Goal: Transaction & Acquisition: Purchase product/service

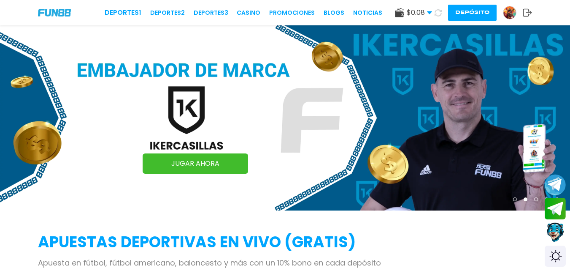
click at [511, 10] on img at bounding box center [510, 12] width 13 height 13
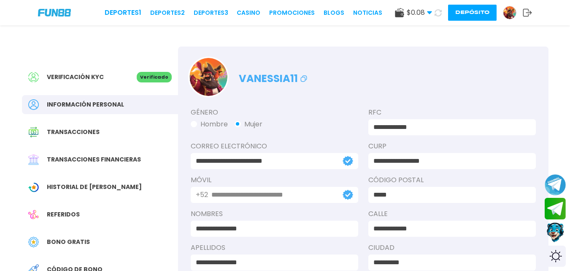
click at [473, 15] on button "Depósito" at bounding box center [472, 13] width 49 height 16
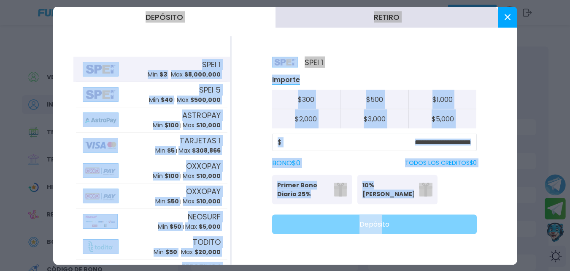
click at [470, 77] on div "Importe $ 300 $ 500 $ 1,000 $ 2,000 $ 3,000 $ 5,000" at bounding box center [374, 101] width 205 height 54
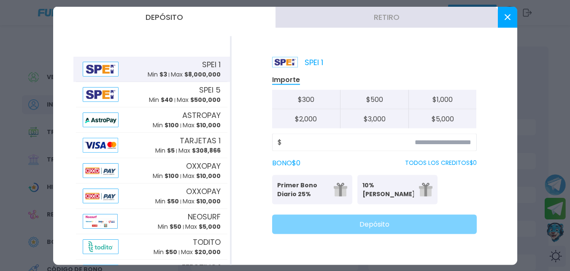
click at [554, 234] on div at bounding box center [285, 135] width 570 height 271
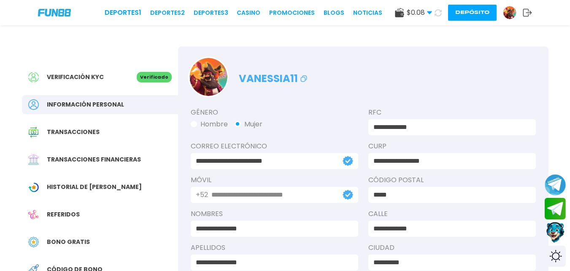
click at [553, 234] on button "Contact customer service" at bounding box center [556, 232] width 22 height 23
click at [526, 11] on icon at bounding box center [527, 12] width 9 height 8
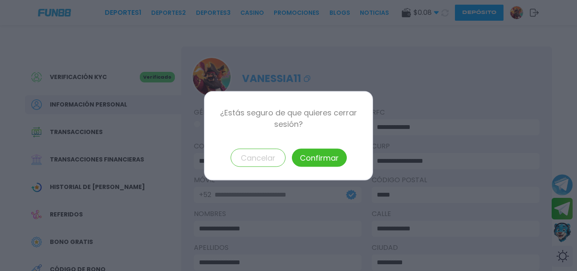
click at [326, 151] on button "Confirmar" at bounding box center [319, 157] width 55 height 18
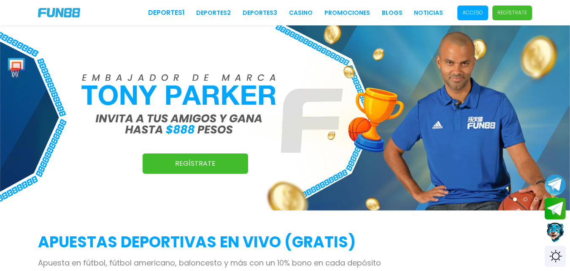
click at [478, 11] on p "Acceso" at bounding box center [473, 13] width 21 height 8
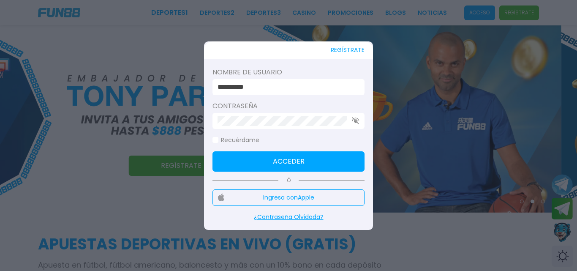
drag, startPoint x: 478, startPoint y: 11, endPoint x: 282, endPoint y: 88, distance: 210.8
click at [282, 88] on input "**********" at bounding box center [285, 87] width 137 height 10
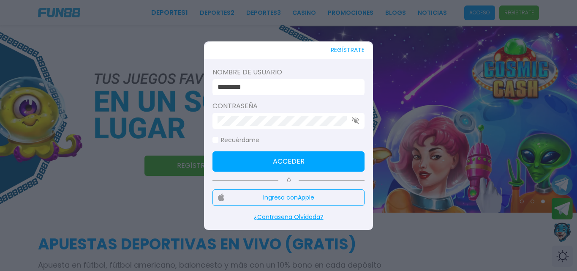
click at [292, 164] on button "Acceder" at bounding box center [288, 161] width 152 height 20
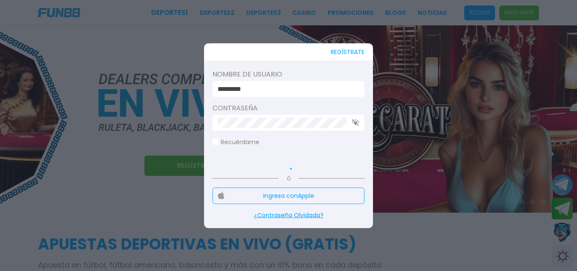
type input "**********"
